Goal: Task Accomplishment & Management: Manage account settings

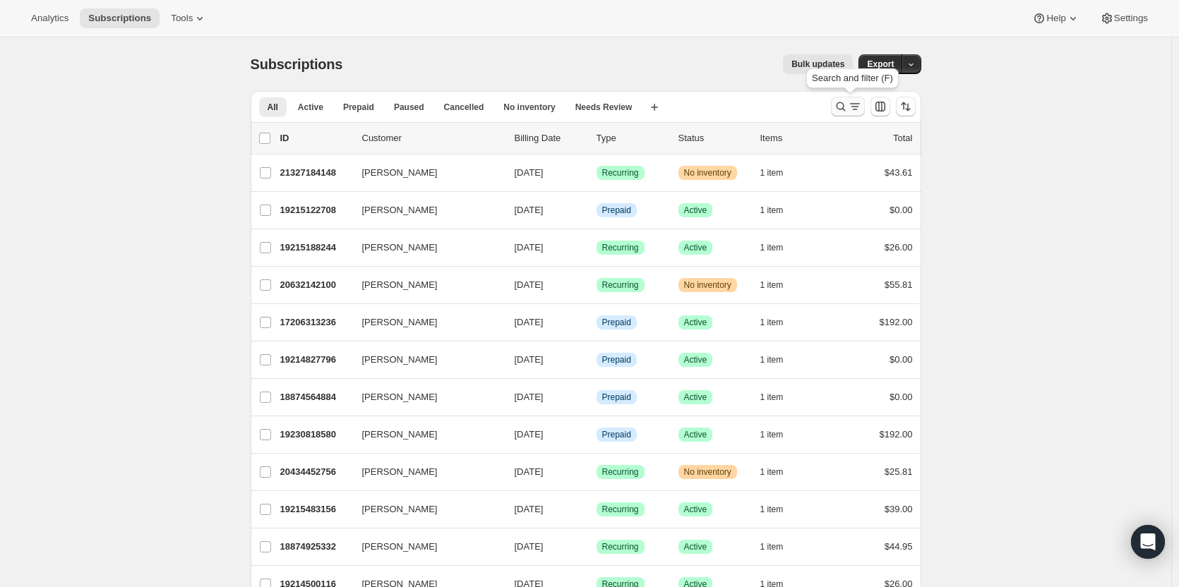
click at [845, 109] on icon "Search and filter results" at bounding box center [840, 106] width 9 height 9
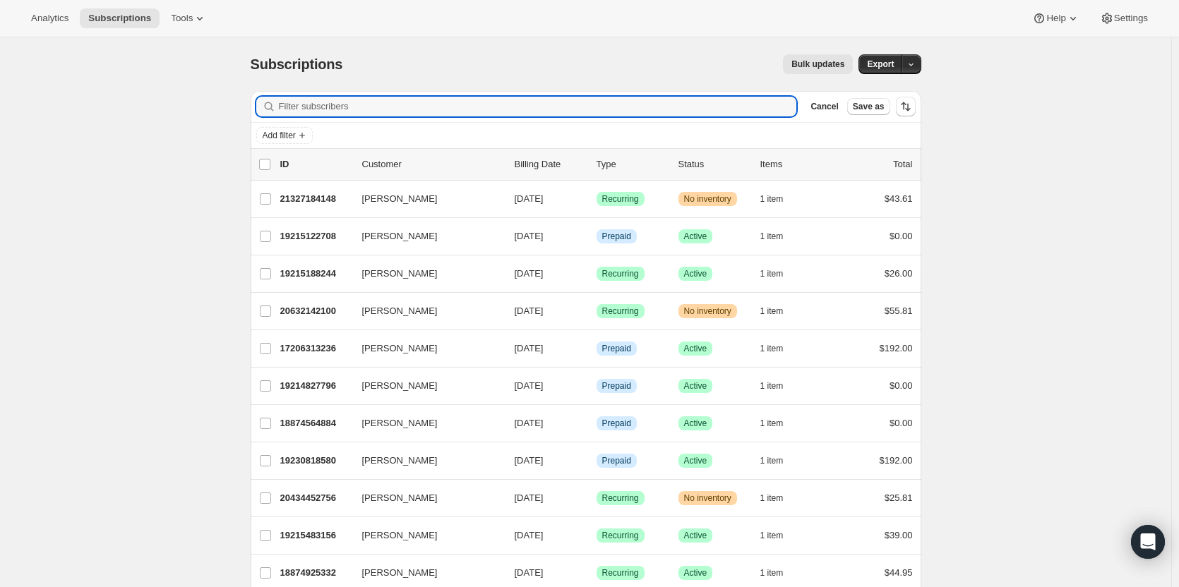
type input "lucematthew"
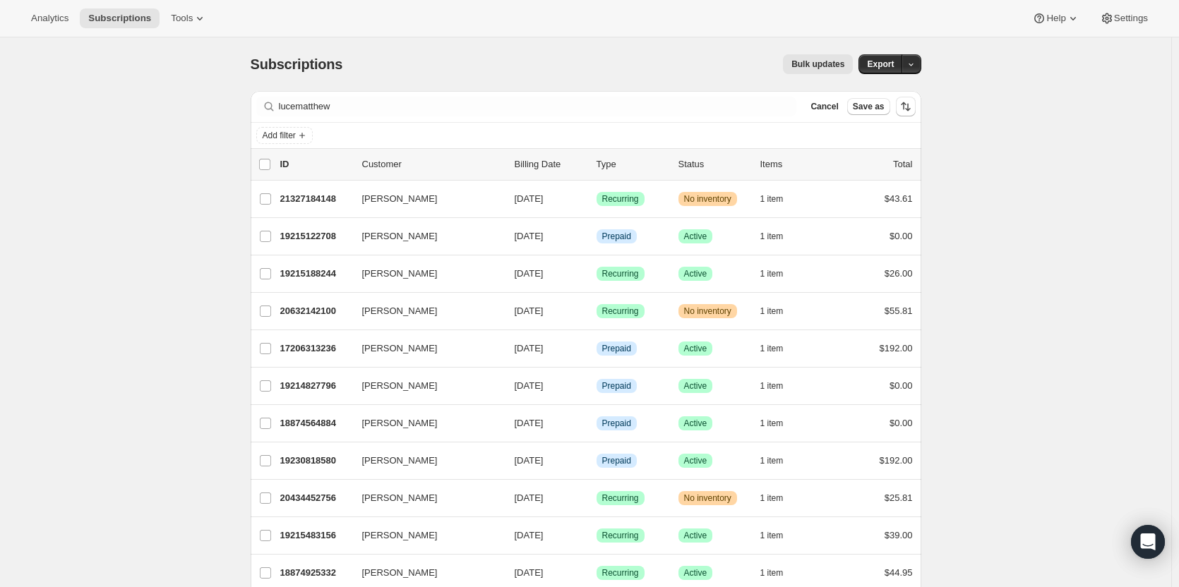
click at [710, 123] on div "Add filter" at bounding box center [586, 135] width 670 height 25
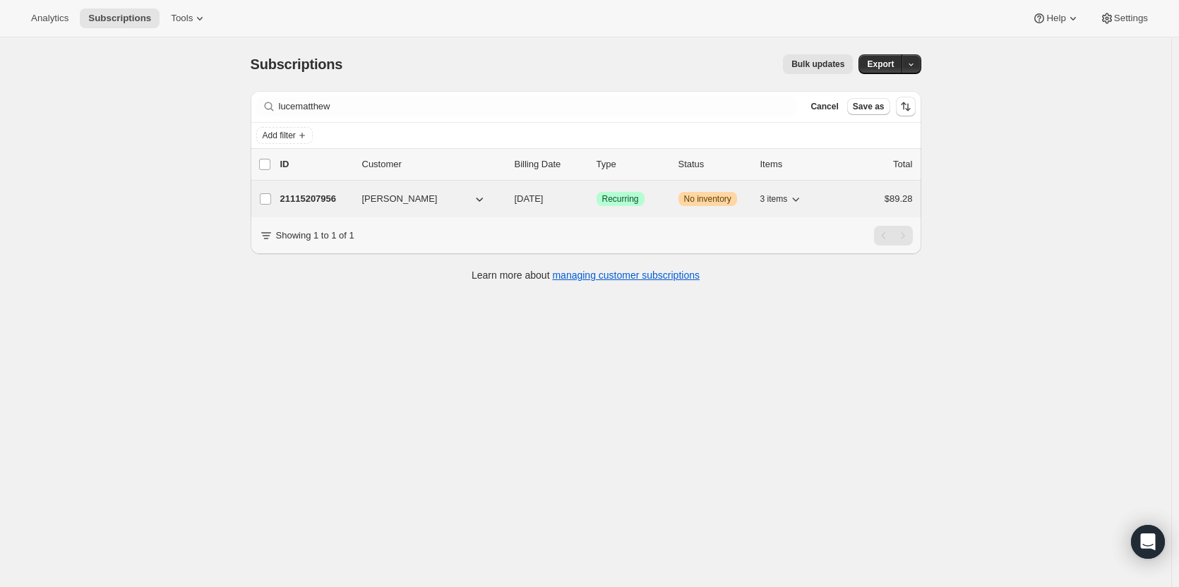
click at [543, 196] on span "[DATE]" at bounding box center [529, 198] width 29 height 11
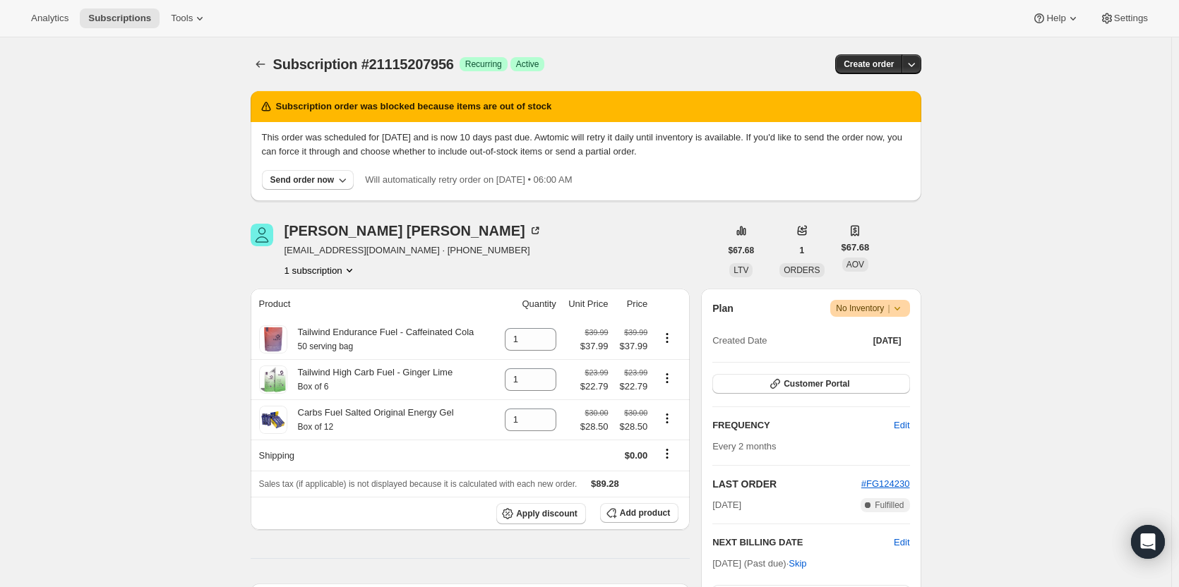
click at [894, 312] on icon at bounding box center [897, 308] width 14 height 14
click at [870, 377] on div "Pause subscription Cancel subscription" at bounding box center [873, 352] width 108 height 70
click at [904, 311] on icon at bounding box center [897, 308] width 14 height 14
click at [889, 355] on span "Cancel subscription" at bounding box center [874, 360] width 80 height 11
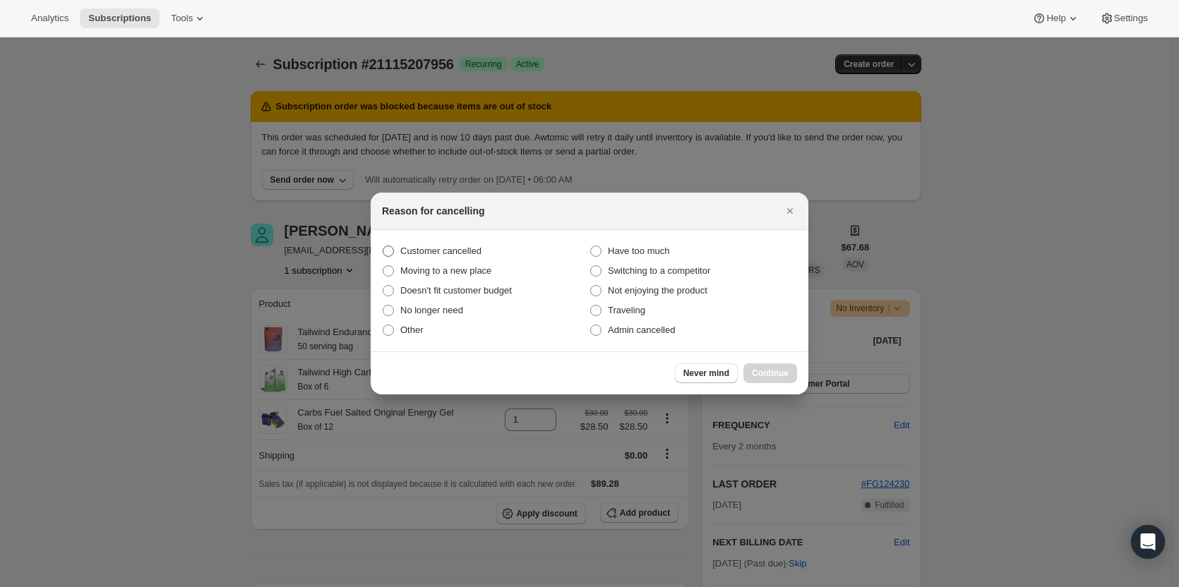
click at [409, 252] on span "Customer cancelled" at bounding box center [440, 251] width 81 height 11
click at [383, 246] on input "Customer cancelled" at bounding box center [383, 246] width 1 height 1
radio input "true"
click at [759, 371] on span "Continue" at bounding box center [770, 373] width 37 height 11
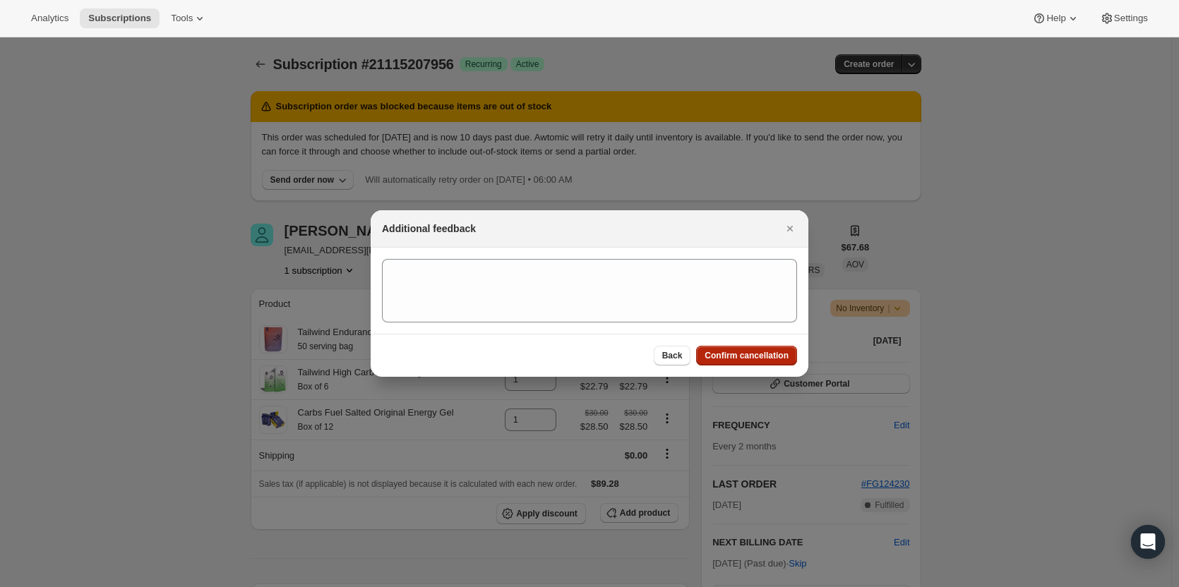
click at [744, 353] on span "Confirm cancellation" at bounding box center [746, 355] width 84 height 11
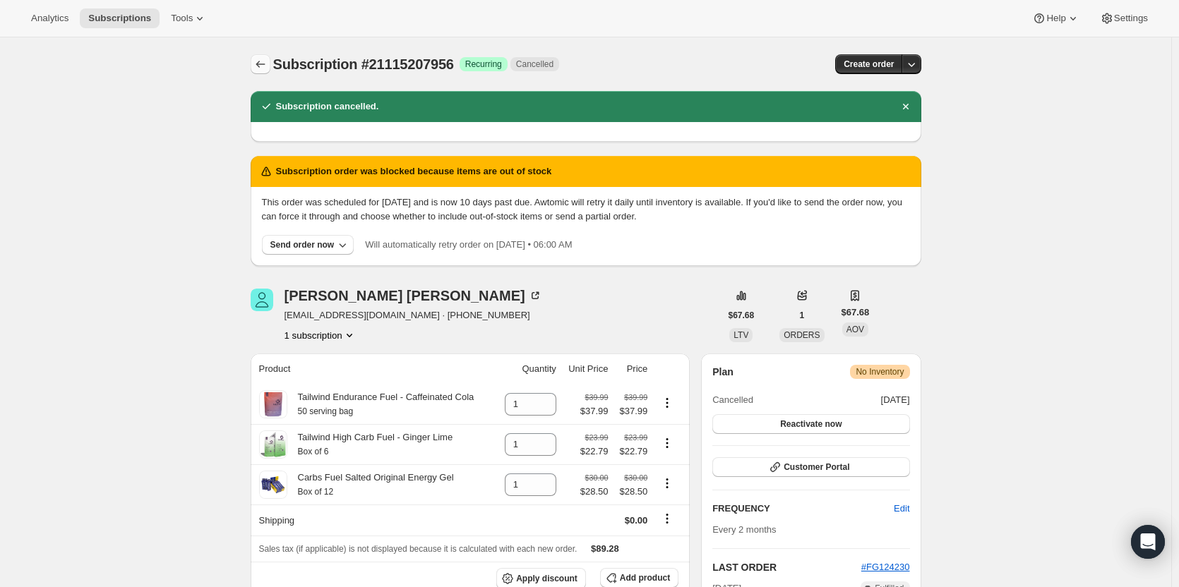
click at [258, 59] on icon "Subscriptions" at bounding box center [260, 64] width 14 height 14
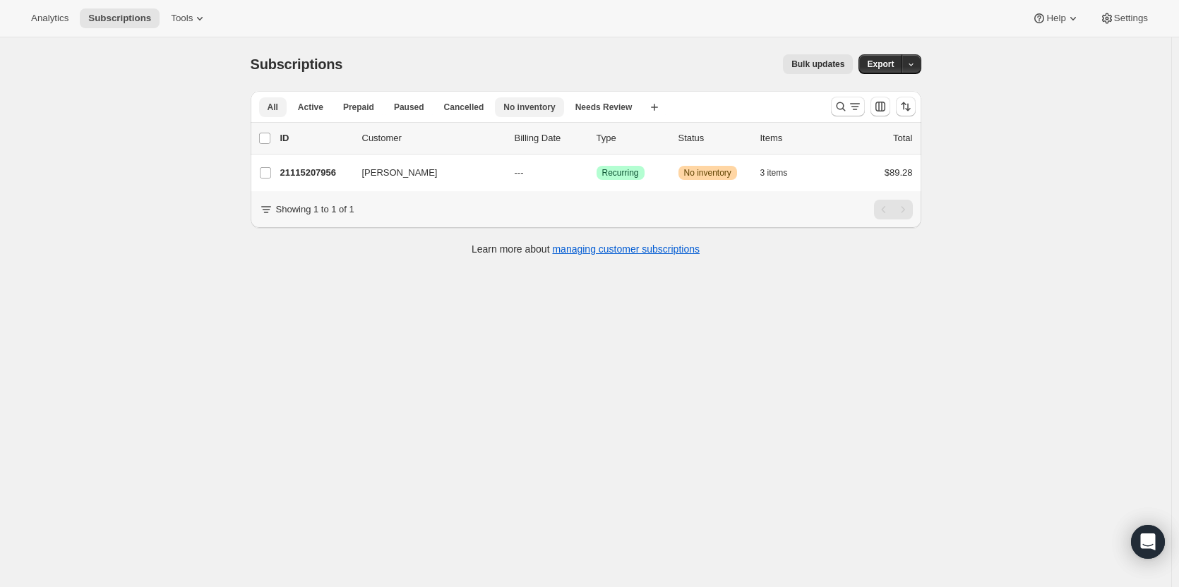
click at [546, 114] on button "No inventory" at bounding box center [529, 107] width 68 height 20
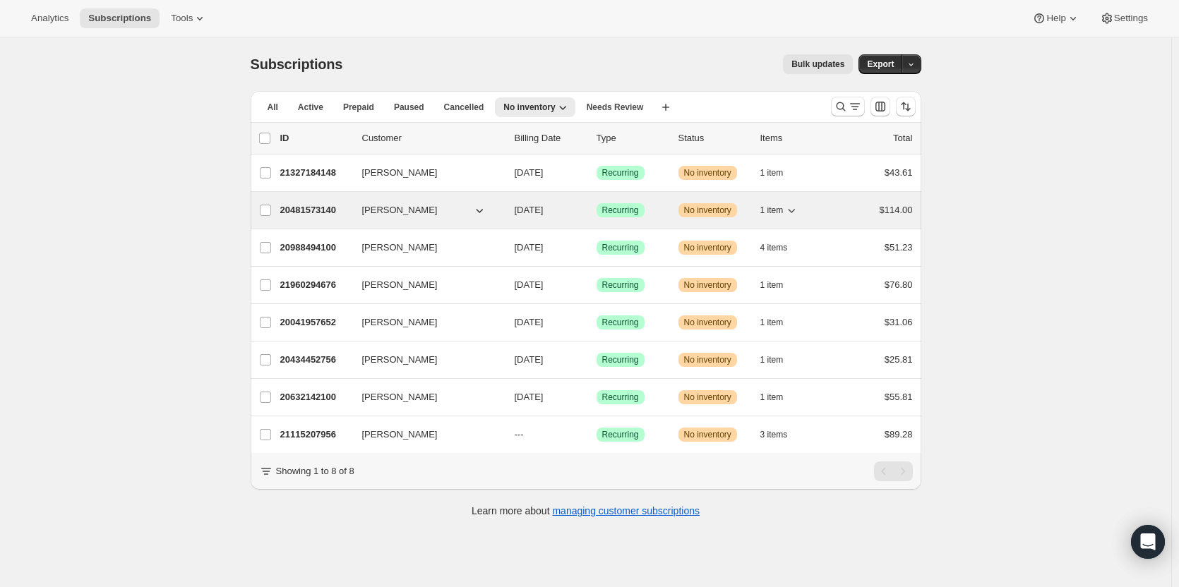
click at [691, 215] on span "No inventory" at bounding box center [707, 210] width 47 height 11
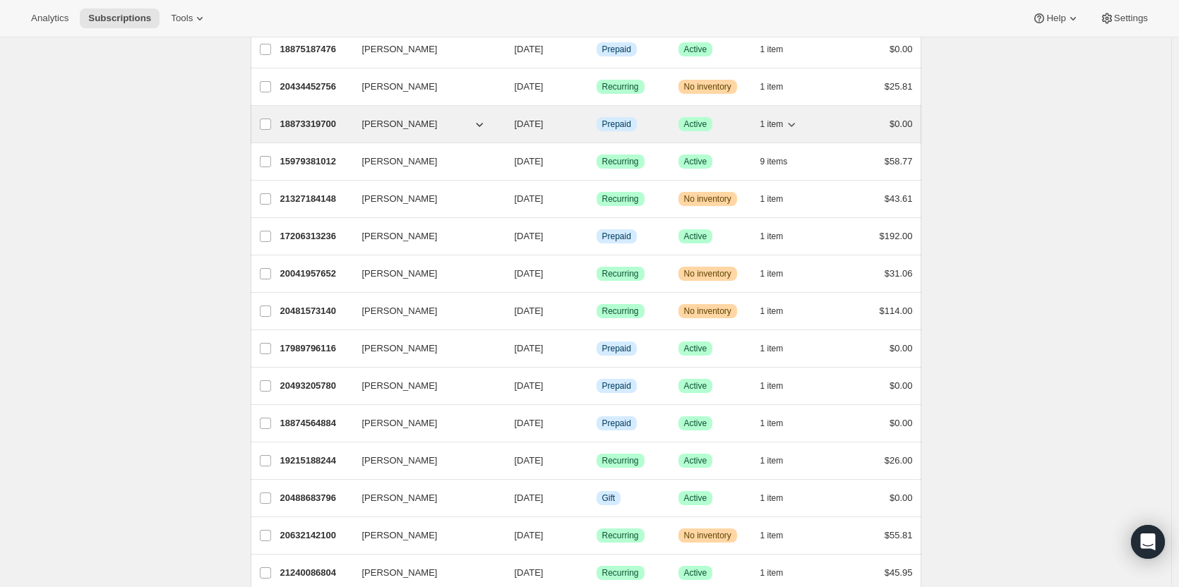
scroll to position [406, 0]
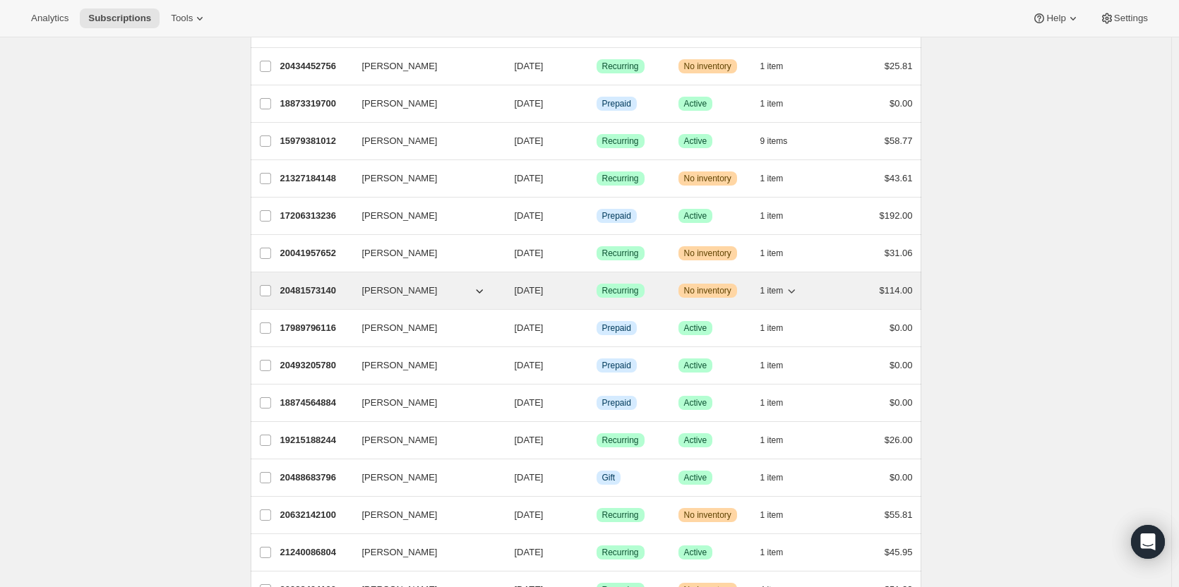
click at [667, 291] on div "Success Recurring" at bounding box center [631, 291] width 71 height 14
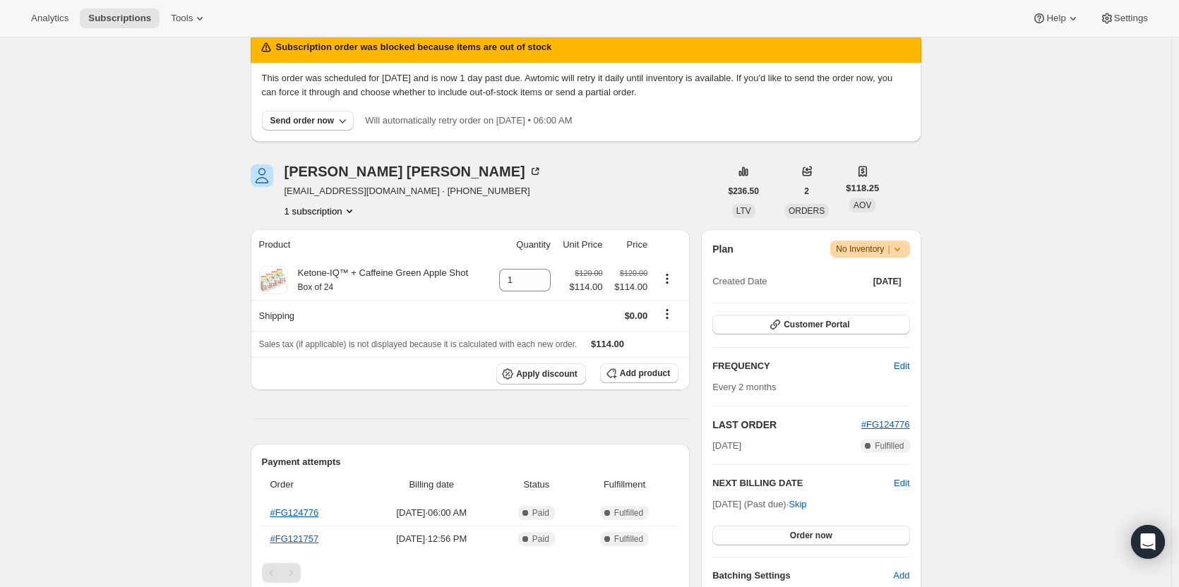
scroll to position [59, 0]
click at [351, 125] on button "Send order now" at bounding box center [308, 122] width 92 height 20
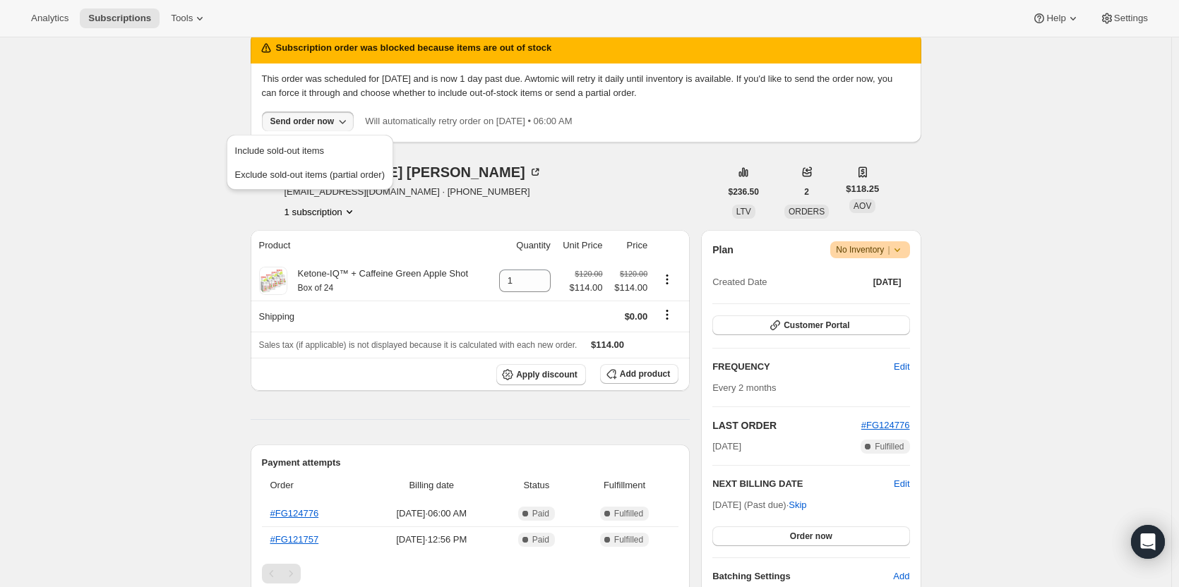
click at [489, 169] on div "Daniel Martinez dimkask@yahoo.com · +16172171207 1 subscription" at bounding box center [485, 192] width 469 height 54
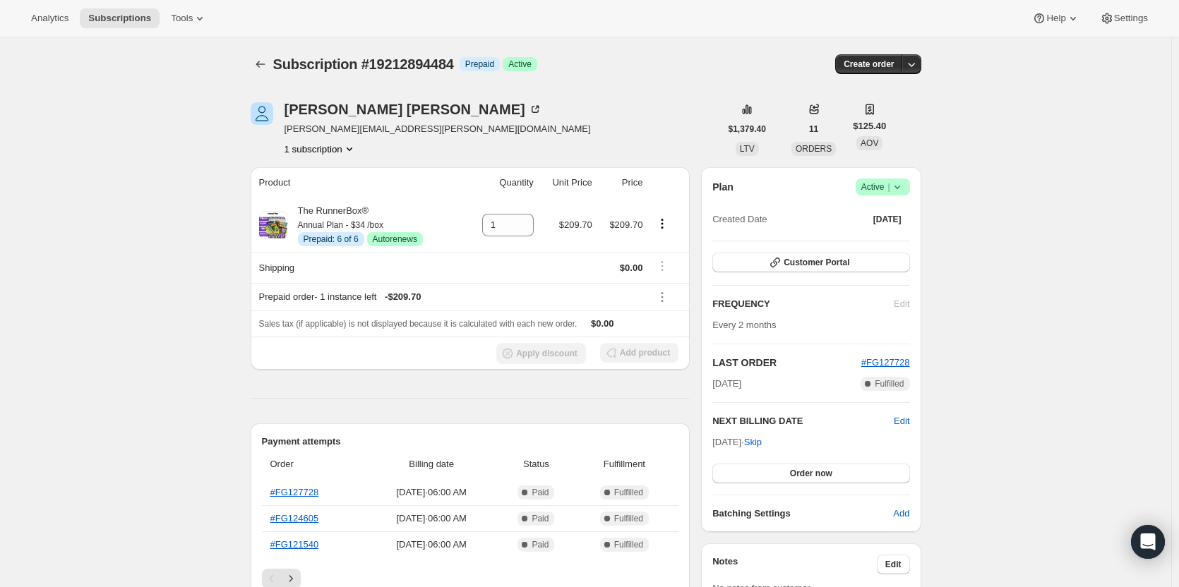
scroll to position [54, 0]
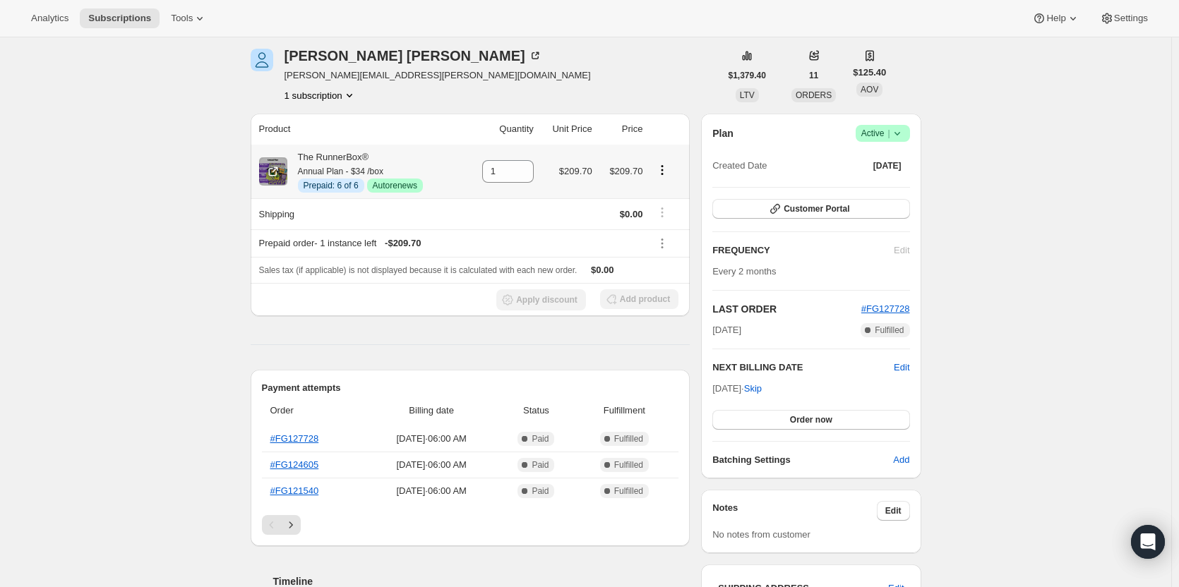
click at [669, 172] on icon "Product actions" at bounding box center [662, 170] width 14 height 14
click at [654, 200] on span "Disable Autorenew" at bounding box center [665, 197] width 76 height 11
